Goal: Transaction & Acquisition: Purchase product/service

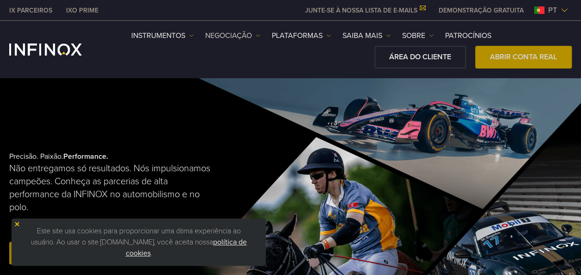
click at [226, 34] on link "NEGOCIAÇÃO" at bounding box center [232, 35] width 55 height 11
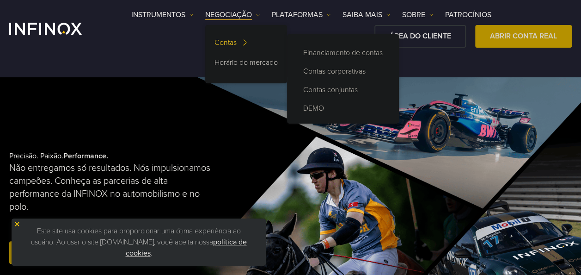
scroll to position [92, 0]
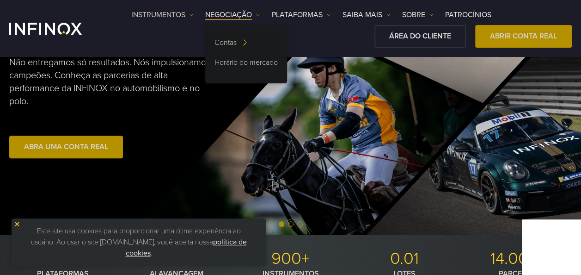
click at [173, 13] on link "Instrumentos" at bounding box center [162, 14] width 62 height 11
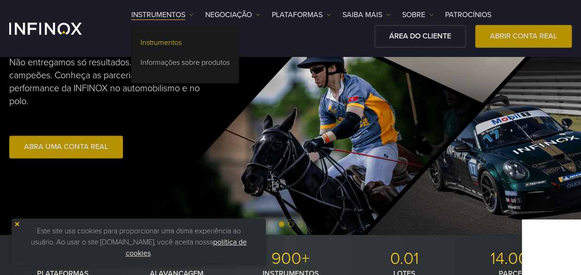
click at [169, 43] on link "Instrumentos" at bounding box center [185, 44] width 108 height 20
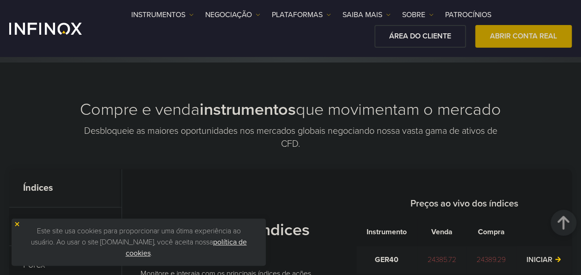
scroll to position [324, 0]
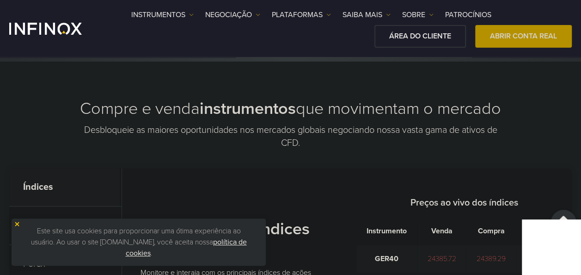
click at [13, 223] on div "Este site usa cookies para proporcionar uma ótima experiência ao usuário. Ao us…" at bounding box center [139, 241] width 254 height 47
click at [17, 222] on img at bounding box center [17, 224] width 6 height 6
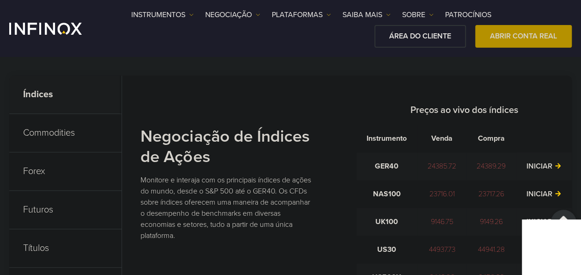
scroll to position [462, 0]
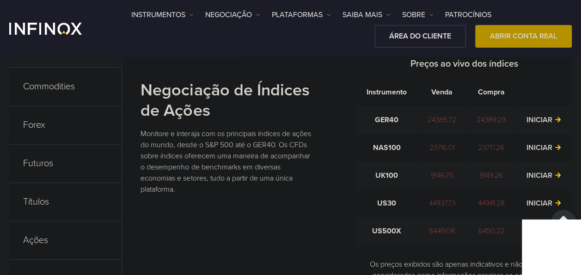
click at [56, 221] on p "Ações" at bounding box center [65, 240] width 112 height 38
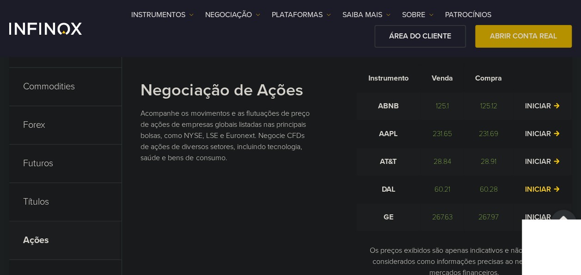
scroll to position [416, 0]
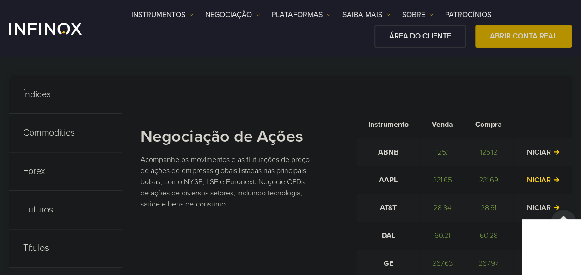
click at [541, 175] on link "INICIAR" at bounding box center [542, 179] width 35 height 9
